Goal: Information Seeking & Learning: Learn about a topic

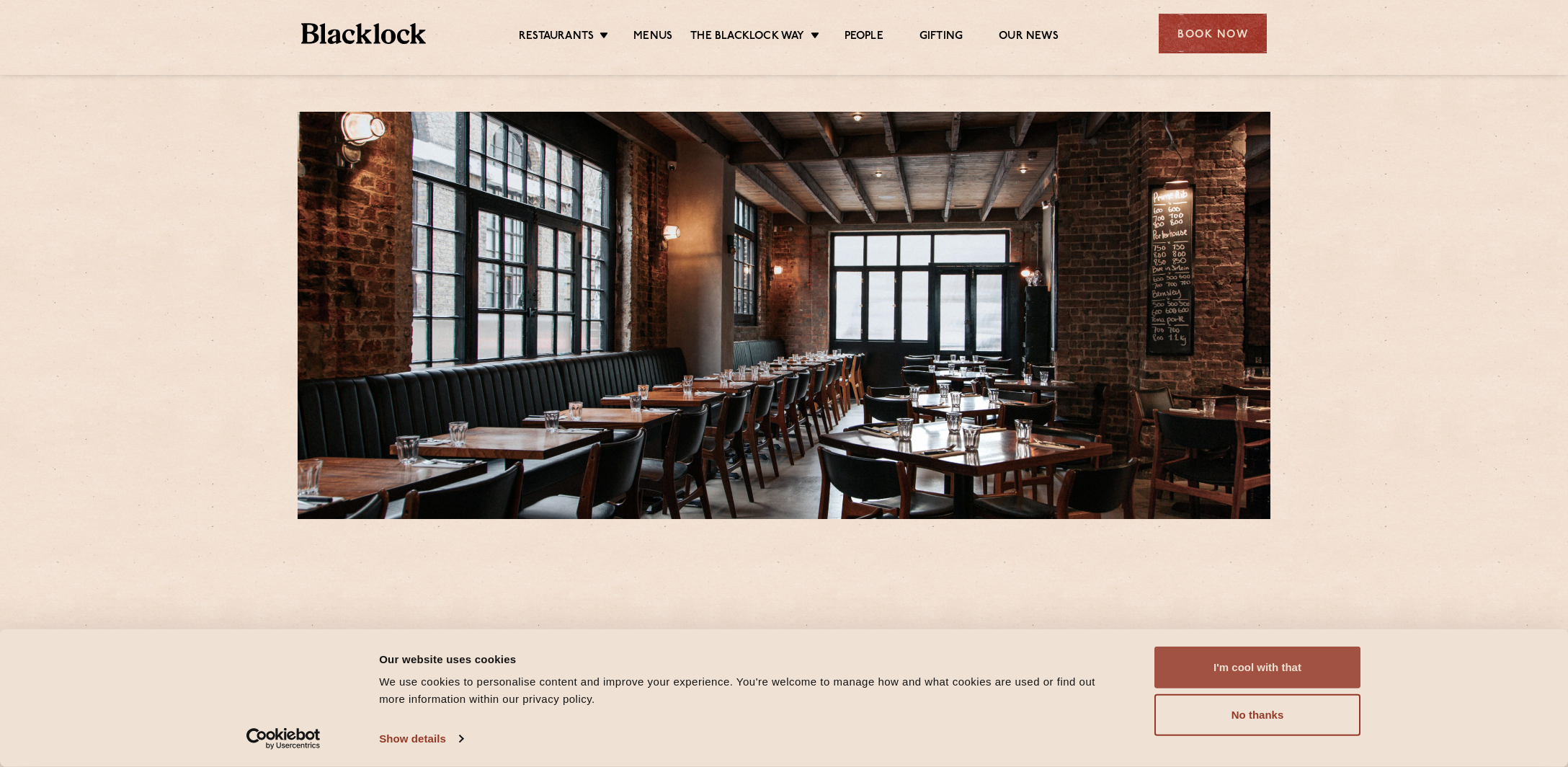
click at [1226, 672] on button "I'm cool with that" at bounding box center [1257, 668] width 206 height 42
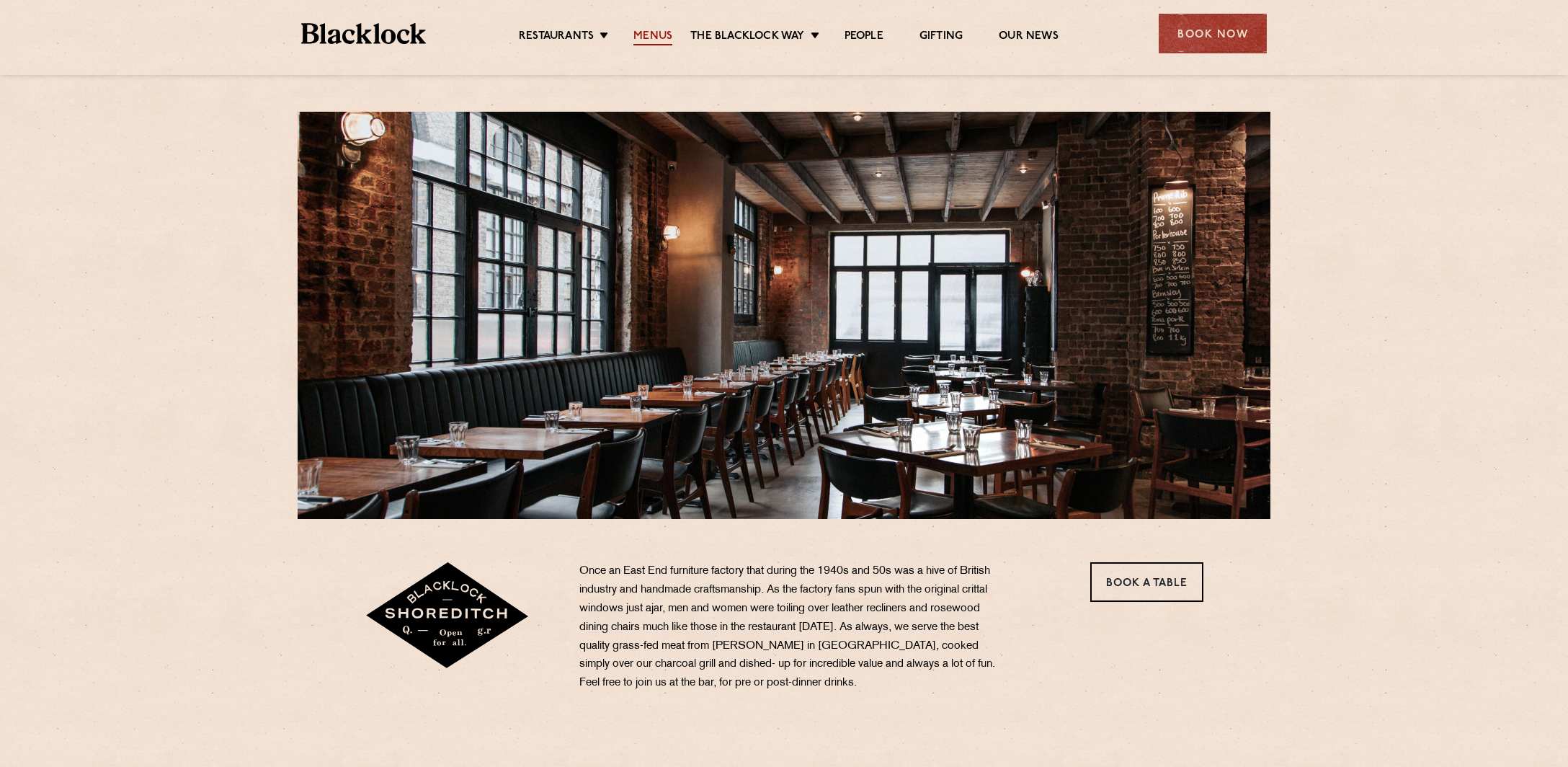
click at [655, 42] on link "Menus" at bounding box center [653, 38] width 39 height 16
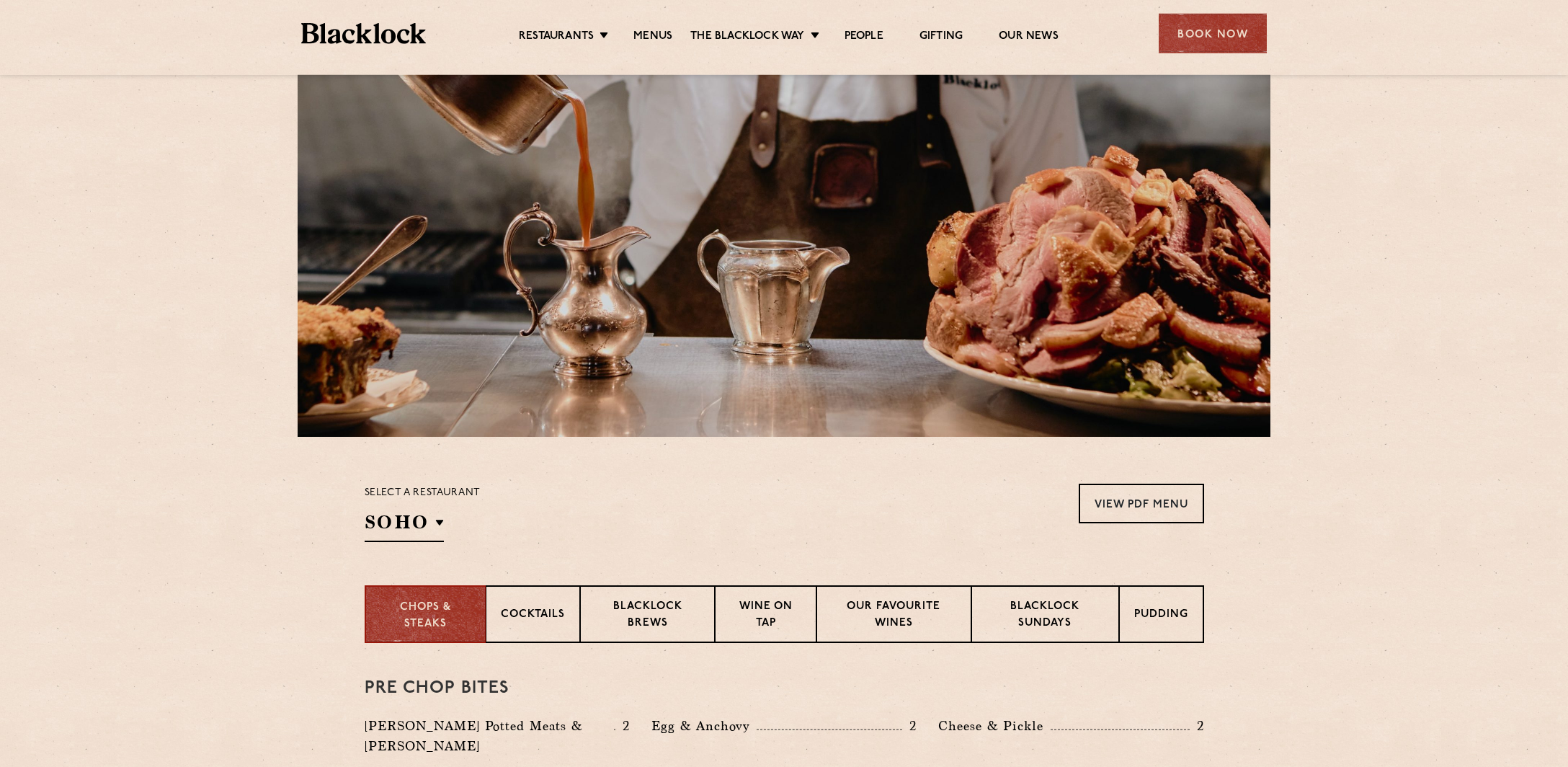
scroll to position [76, 0]
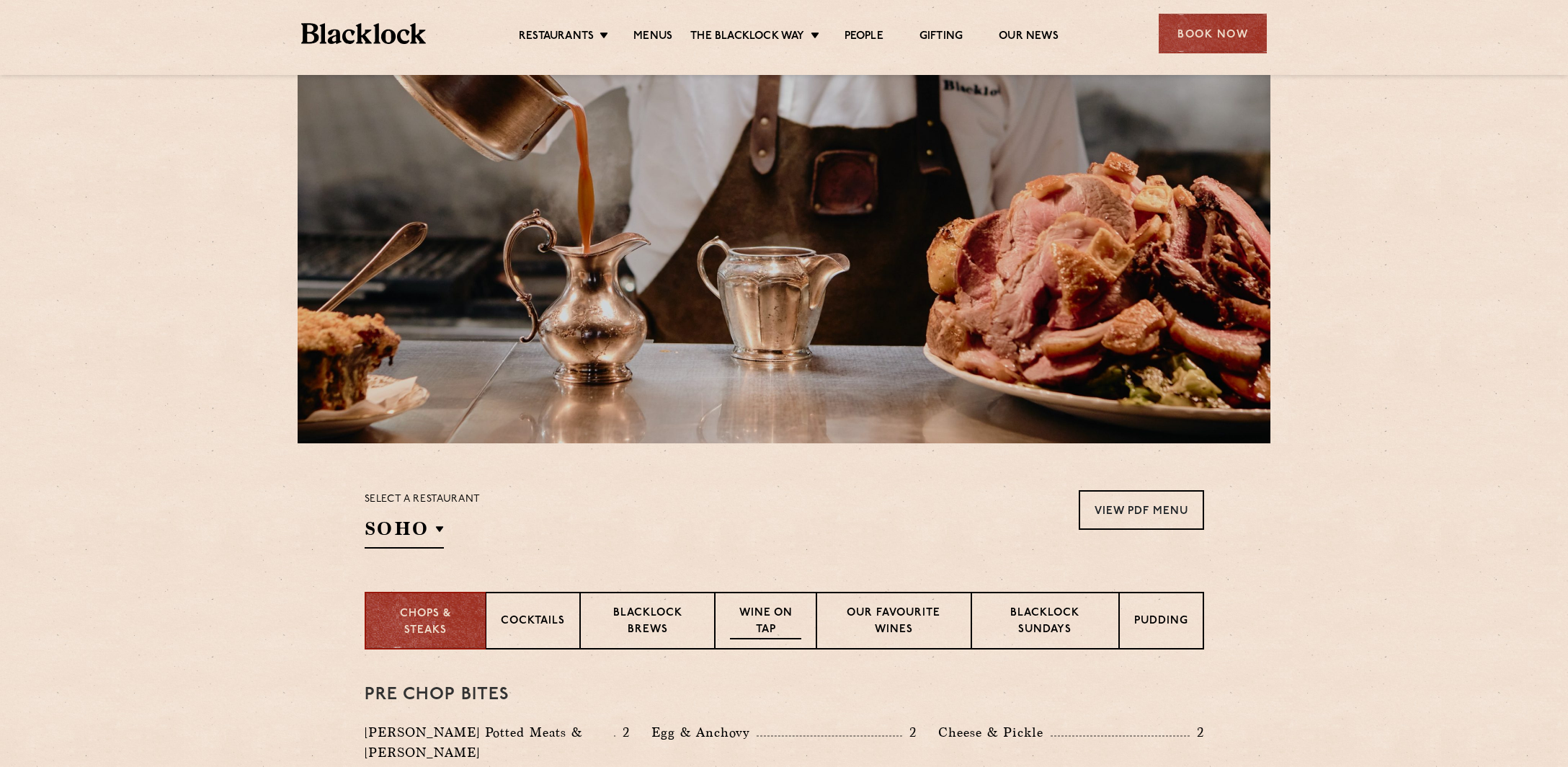
click at [780, 616] on p "Wine on Tap" at bounding box center [765, 623] width 71 height 34
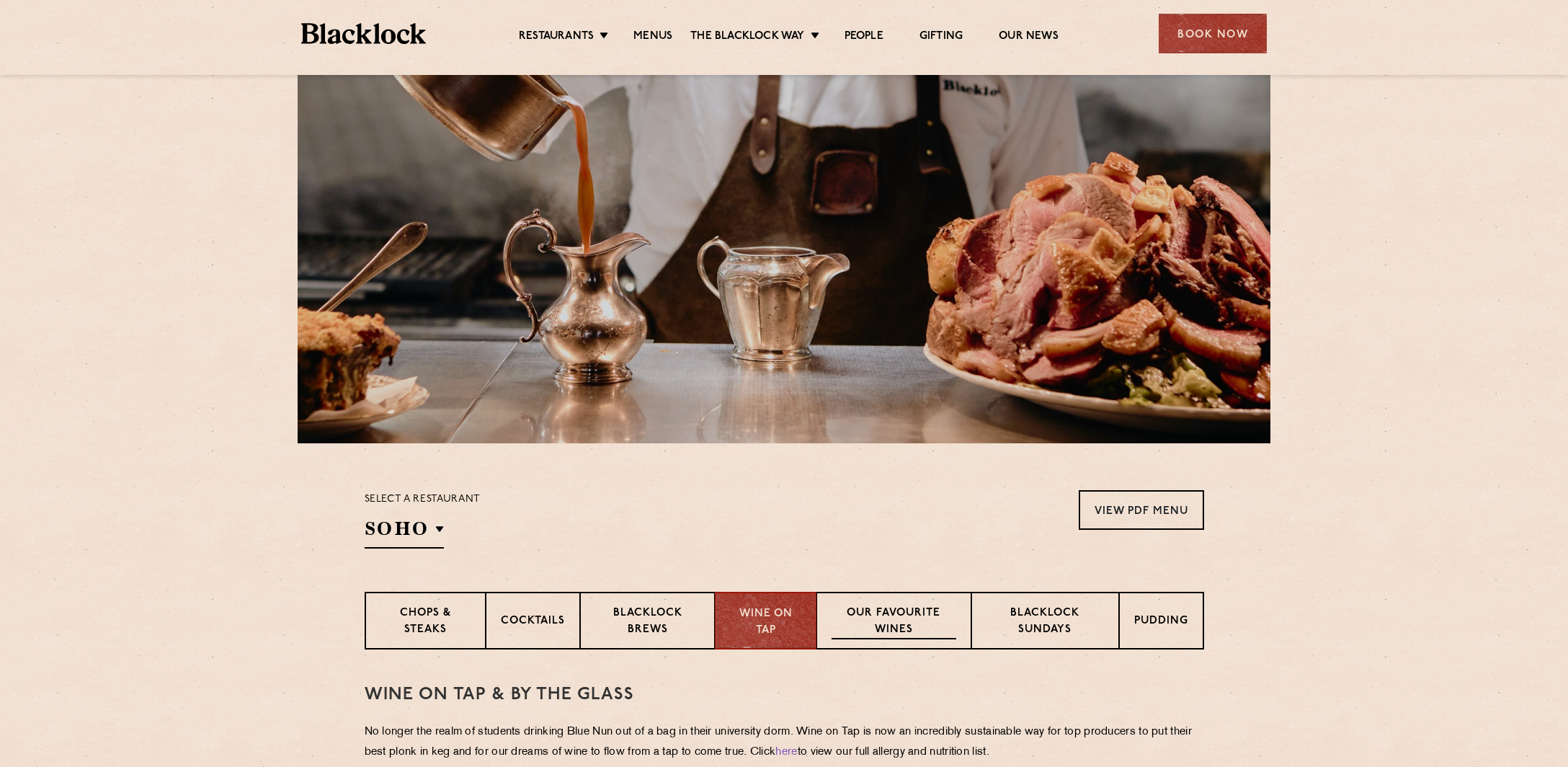
click at [896, 608] on p "Our favourite wines" at bounding box center [893, 623] width 125 height 34
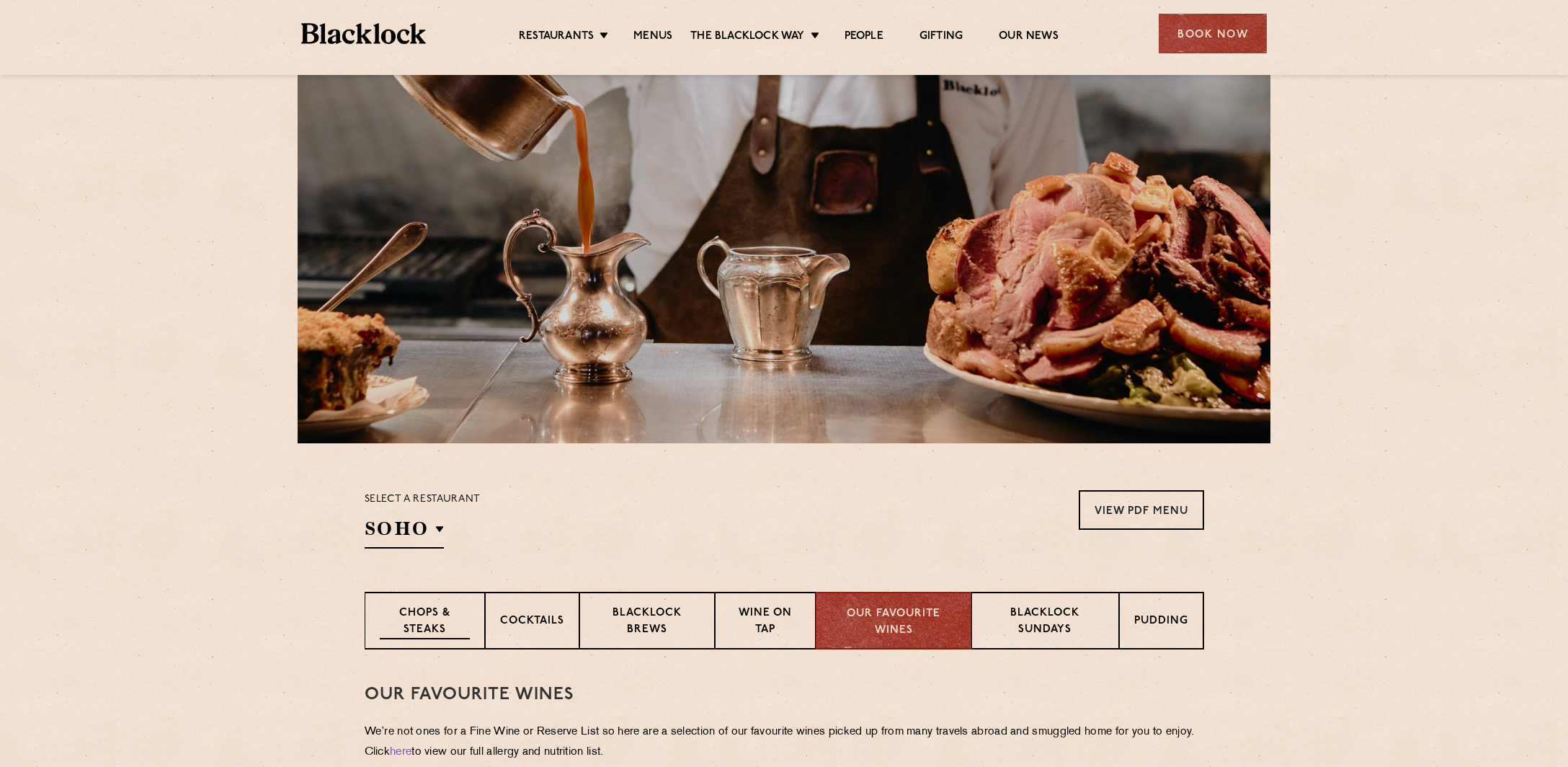
click at [428, 609] on p "Chops & Steaks" at bounding box center [425, 623] width 90 height 34
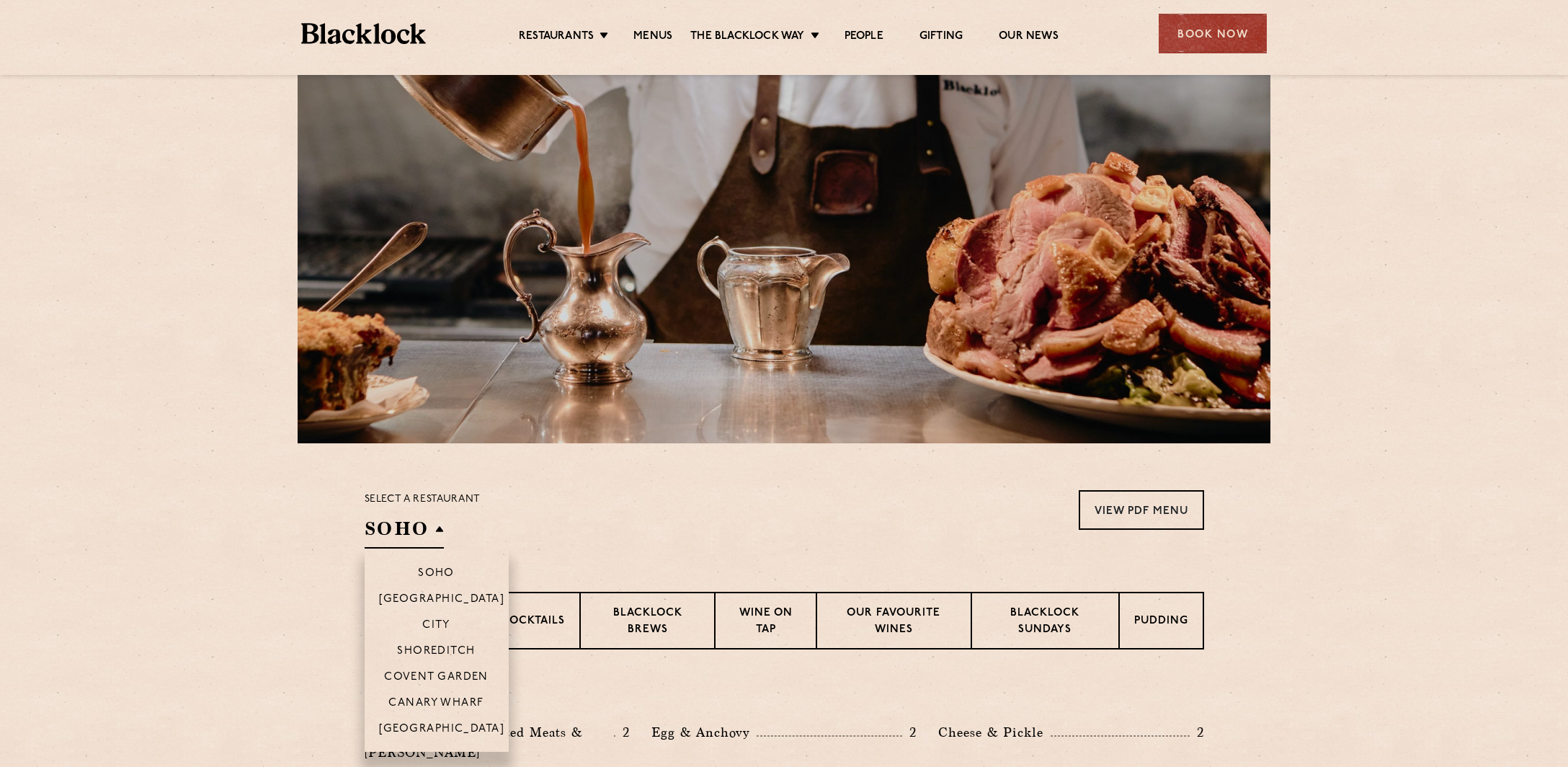
click at [426, 526] on h2 "SOHO" at bounding box center [404, 532] width 79 height 32
click at [442, 658] on p "Shoreditch" at bounding box center [436, 652] width 79 height 14
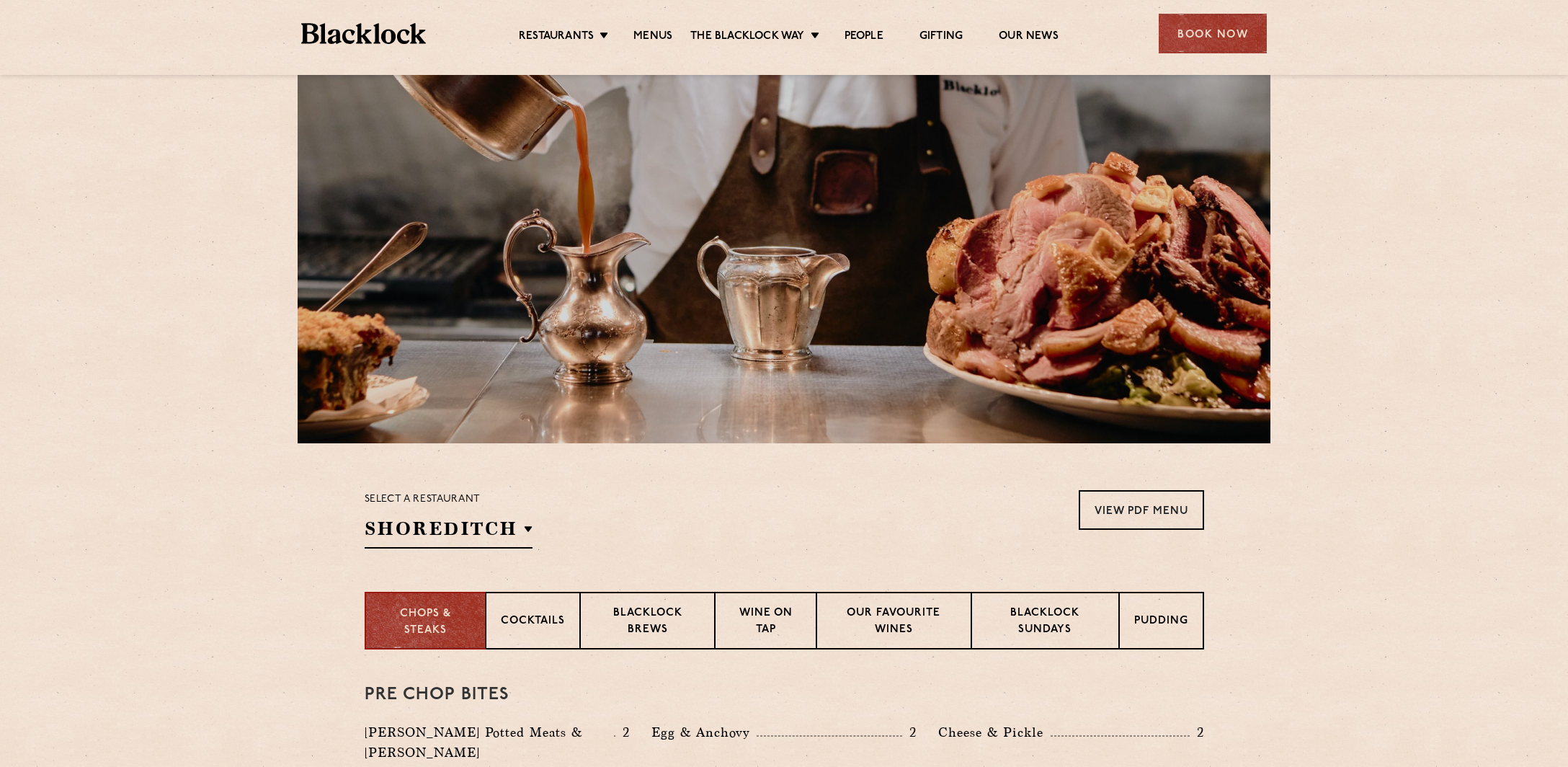
scroll to position [380, 0]
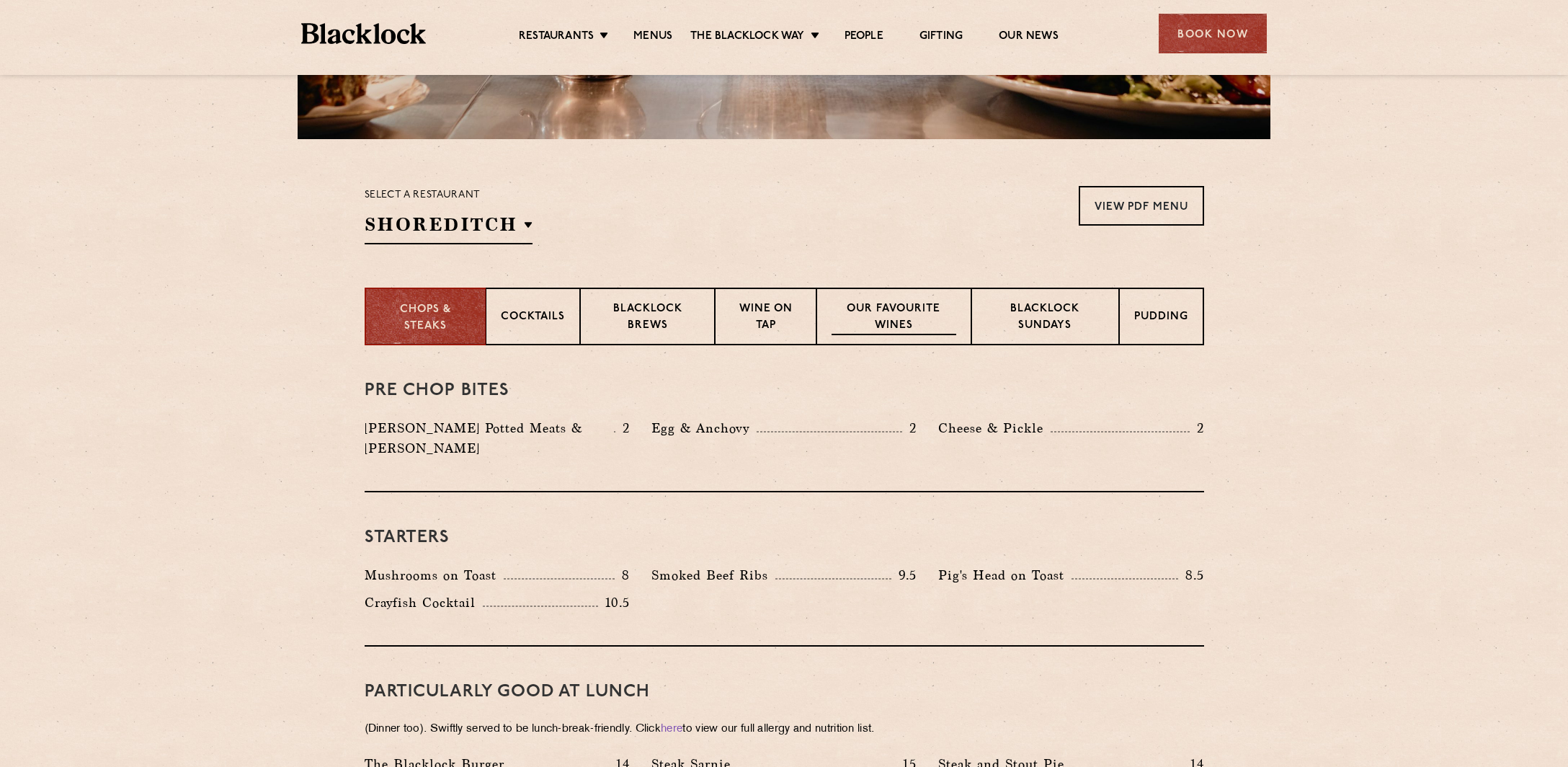
click at [861, 311] on p "Our favourite wines" at bounding box center [893, 318] width 125 height 34
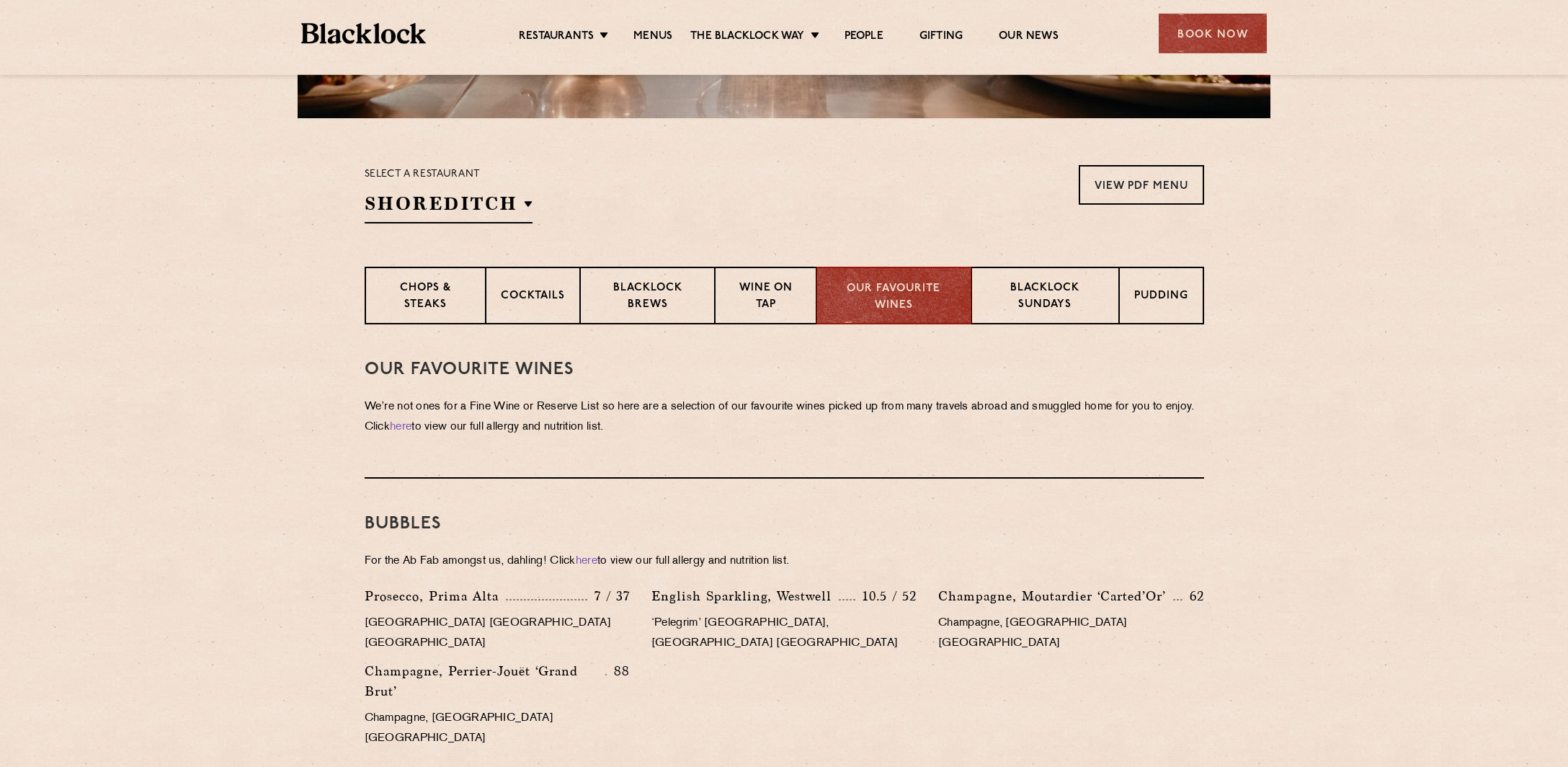
scroll to position [304, 0]
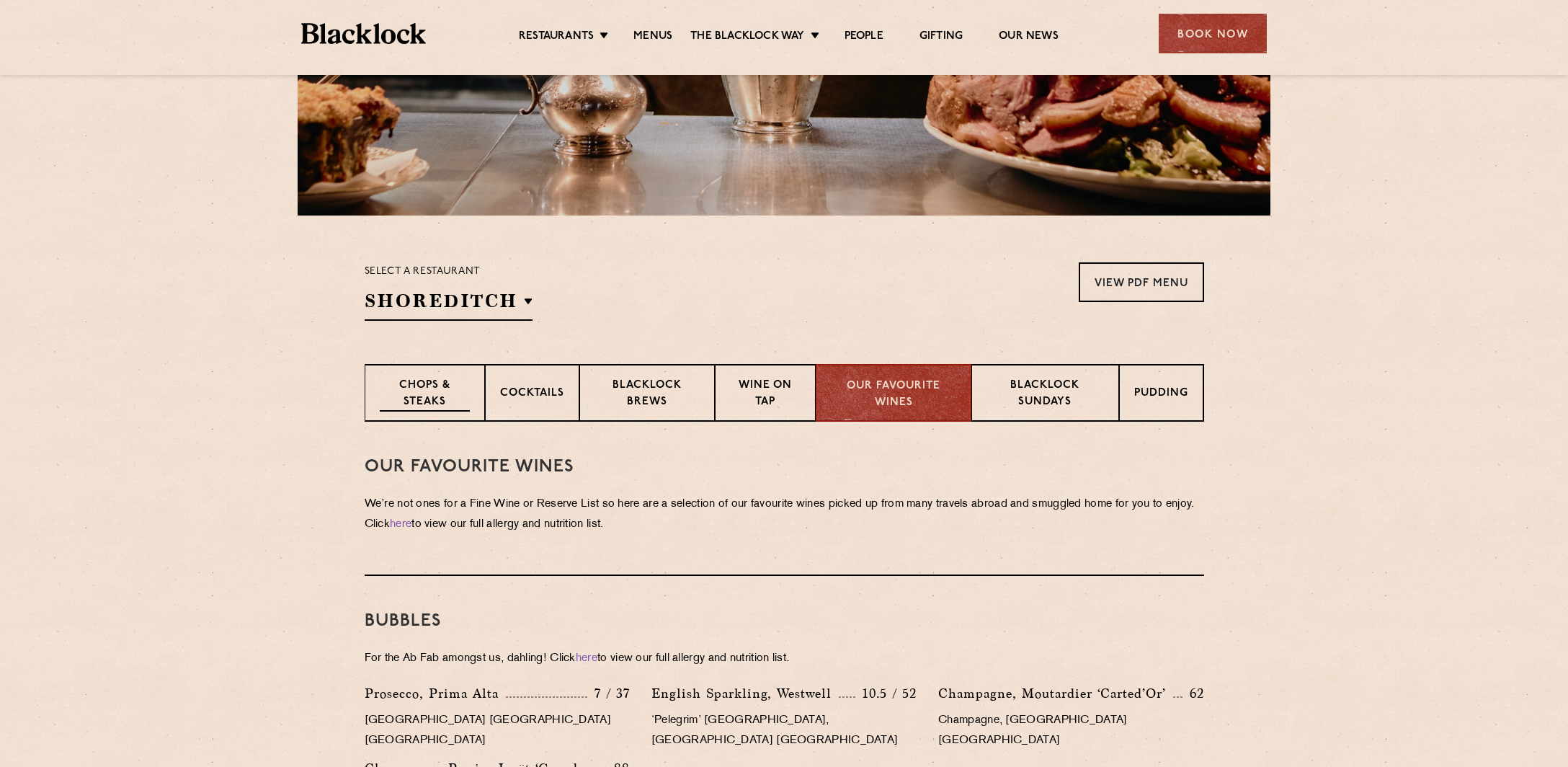
click at [416, 381] on p "Chops & Steaks" at bounding box center [425, 395] width 90 height 34
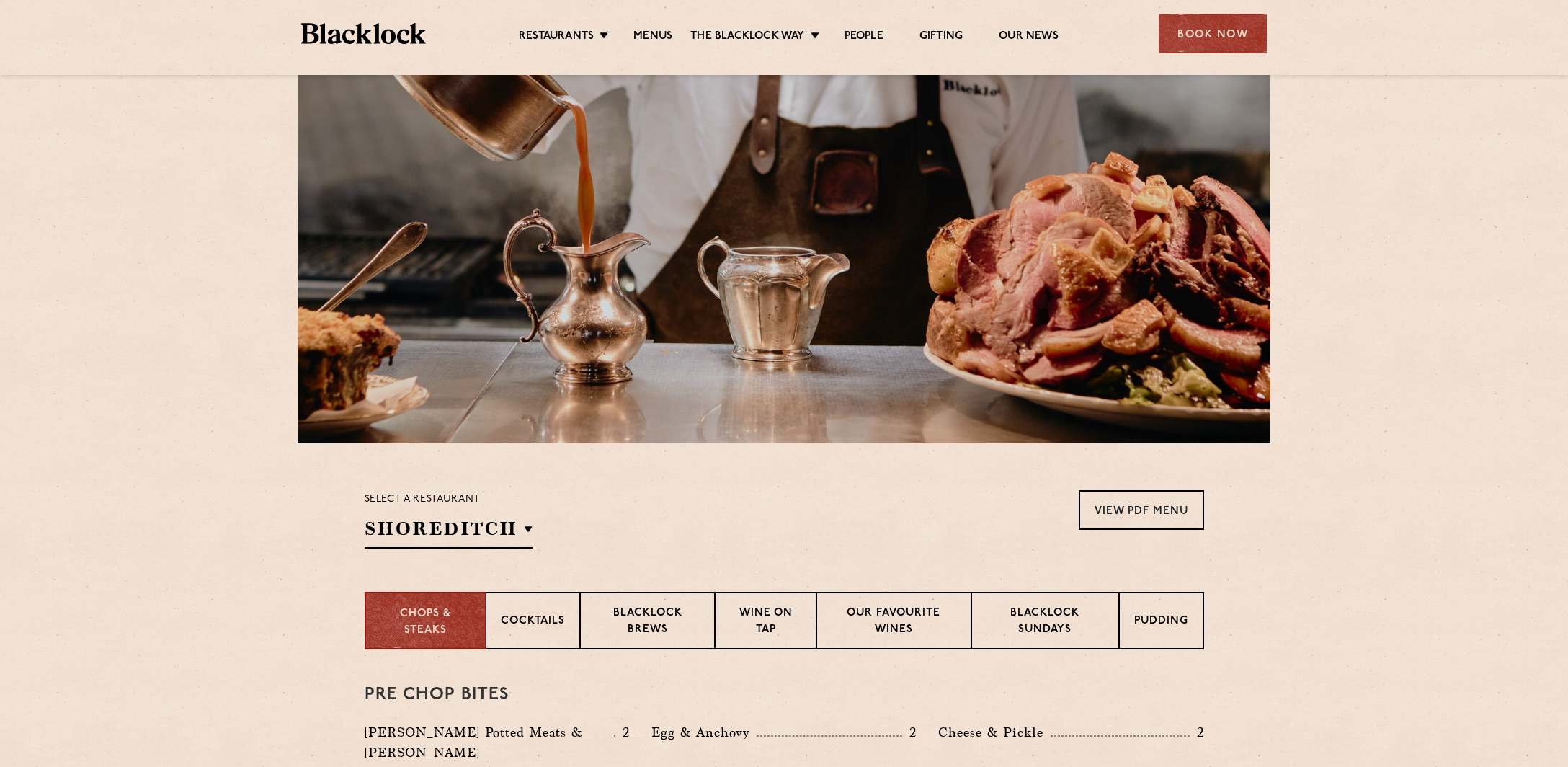
scroll to position [0, 0]
